Goal: Information Seeking & Learning: Check status

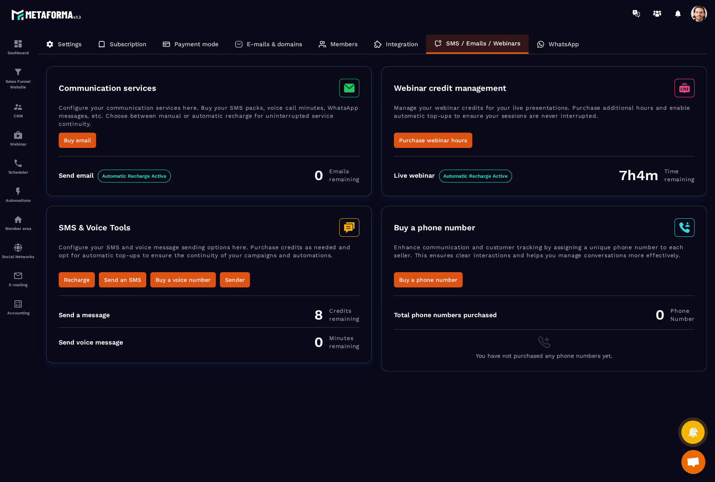
click at [521, 19] on div at bounding box center [404, 13] width 620 height 27
click at [22, 120] on link "CRM" at bounding box center [18, 110] width 32 height 28
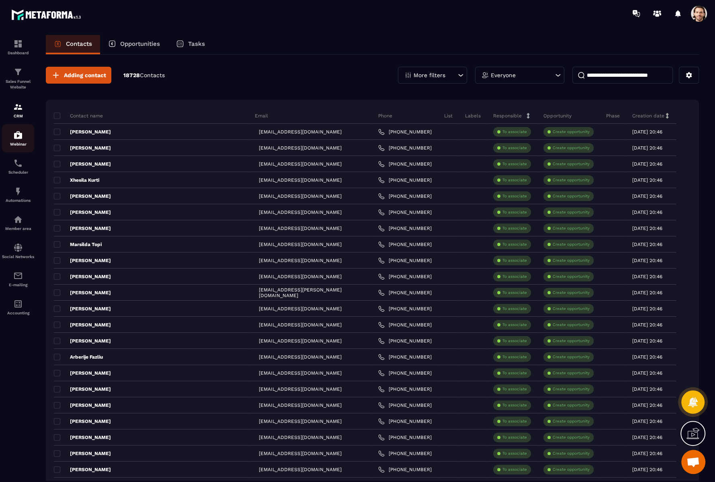
click at [25, 137] on div "Webinar" at bounding box center [18, 138] width 32 height 16
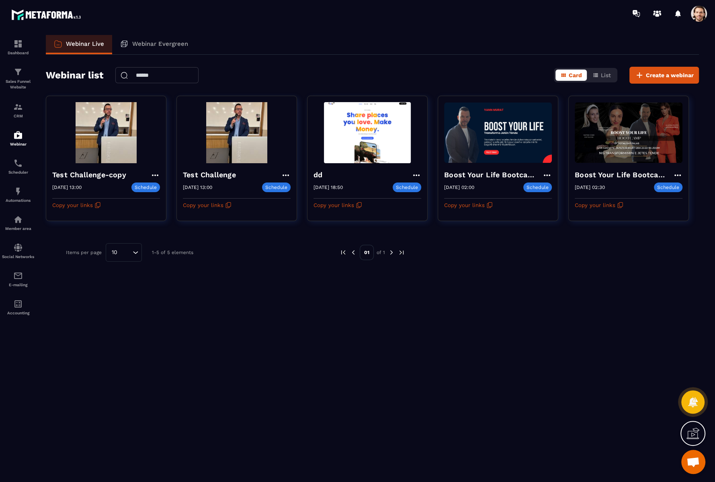
click at [0, 0] on img at bounding box center [0, 0] width 0 height 0
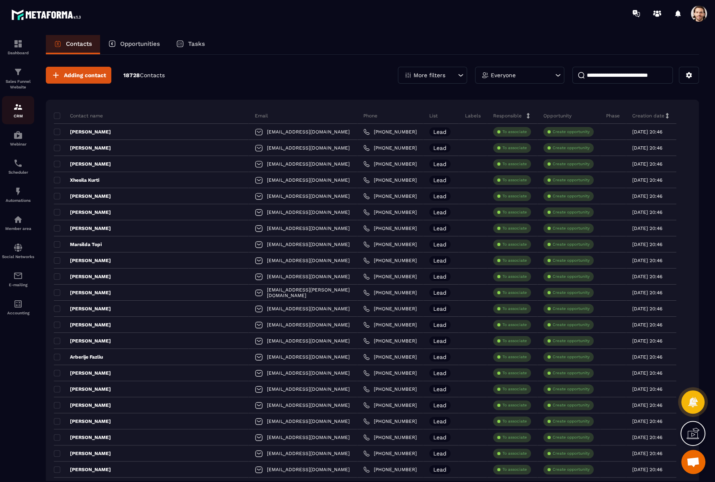
click at [17, 116] on p "CRM" at bounding box center [18, 116] width 32 height 4
click at [14, 74] on img at bounding box center [18, 72] width 10 height 10
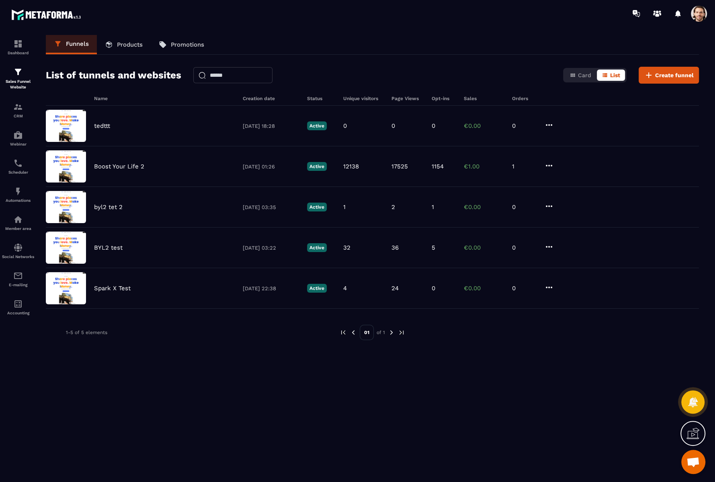
click at [428, 39] on div "Funnels Products Promotions" at bounding box center [372, 45] width 653 height 20
click at [386, 33] on section "Dashboard Sales Funnel Website CRM Webinar Scheduler Automations Member area So…" at bounding box center [357, 256] width 715 height 459
click at [419, 55] on div "Funnels Products Promotions List of tunnels and websites Card List Create funne…" at bounding box center [372, 256] width 669 height 443
click at [19, 287] on div "E-mailing" at bounding box center [18, 279] width 32 height 16
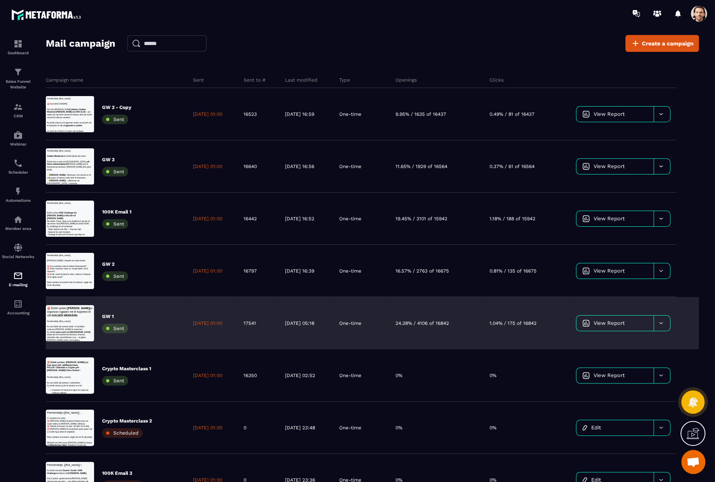
click at [439, 326] on div "24.38% / 4106 of 16842" at bounding box center [436, 323] width 94 height 52
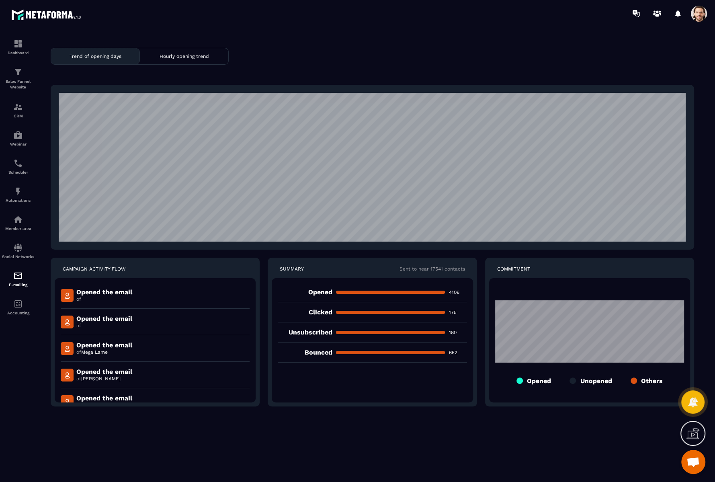
click at [495, 75] on div "Trend of opening days Hourly opening trend CAMPAIGN ACTIVITY FLOW Opened the em…" at bounding box center [372, 261] width 669 height 453
click at [556, 80] on div "Trend of opening days Hourly opening trend CAMPAIGN ACTIVITY FLOW Opened the em…" at bounding box center [372, 261] width 669 height 453
